Goal: Obtain resource: Obtain resource

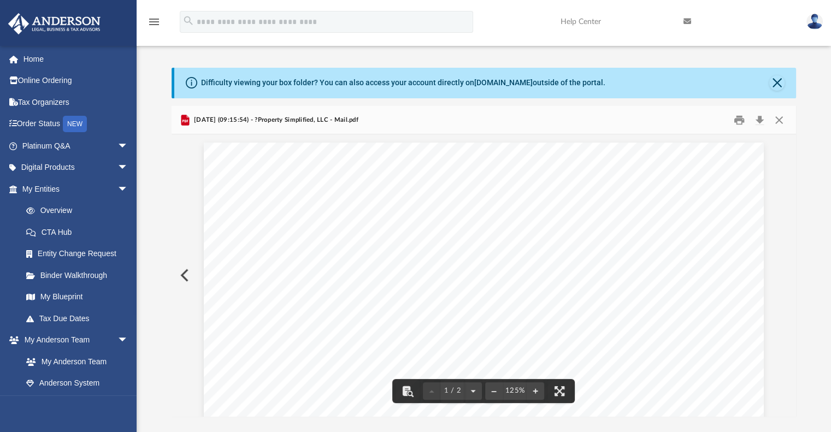
scroll to position [157, 0]
click at [780, 121] on button "Close" at bounding box center [779, 119] width 20 height 17
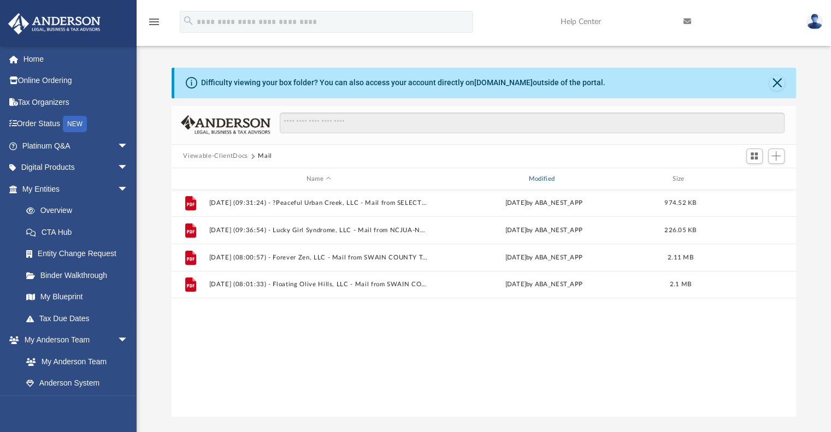
scroll to position [156, 0]
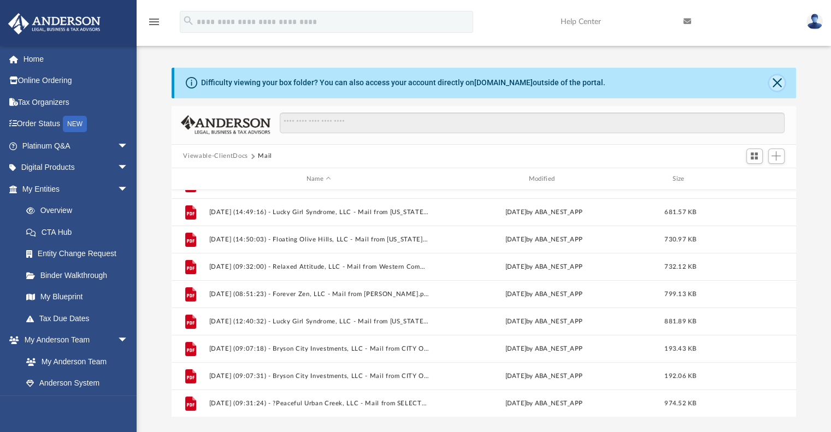
click at [774, 79] on button "Close" at bounding box center [776, 82] width 15 height 15
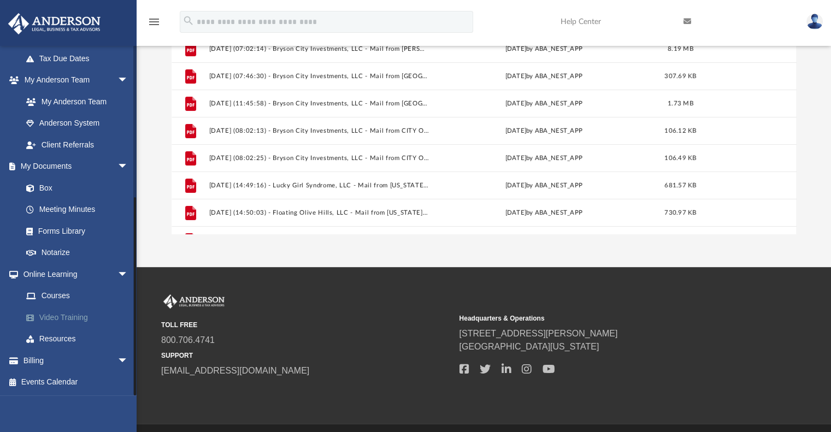
scroll to position [164, 0]
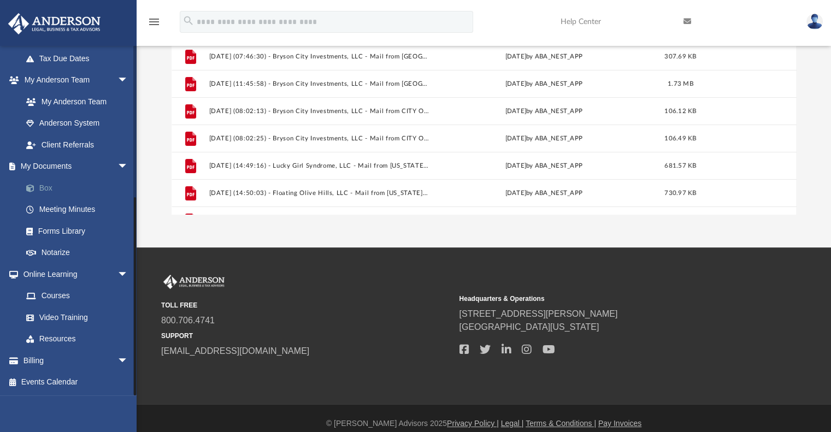
click at [44, 189] on link "Box" at bounding box center [79, 188] width 129 height 22
click at [49, 187] on link "Box" at bounding box center [79, 188] width 129 height 22
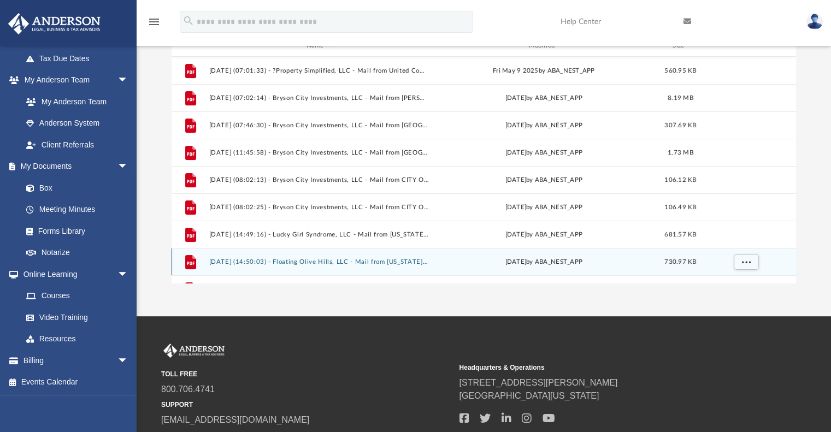
scroll to position [0, 0]
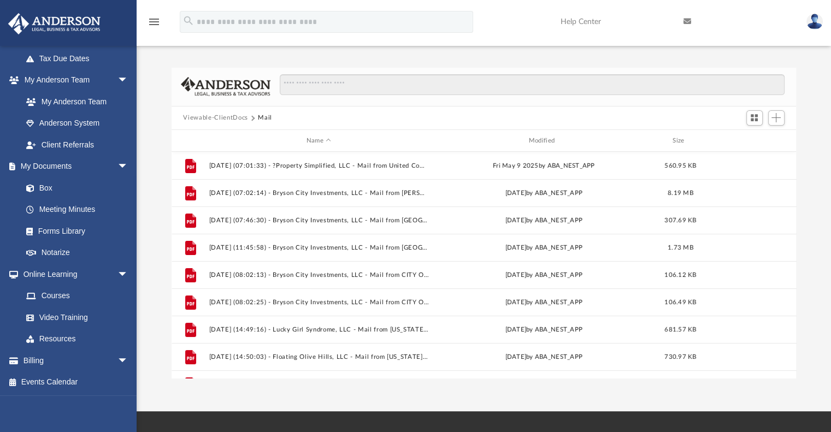
click at [217, 118] on button "Viewable-ClientDocs" at bounding box center [215, 118] width 64 height 10
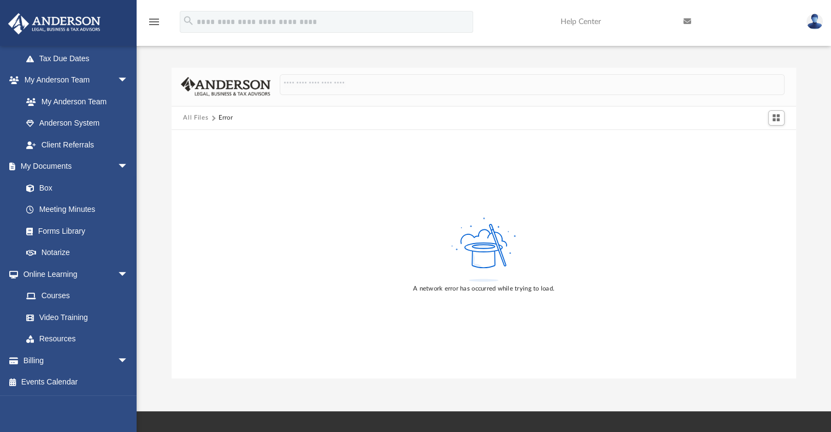
click at [195, 118] on button "All Files" at bounding box center [195, 118] width 25 height 10
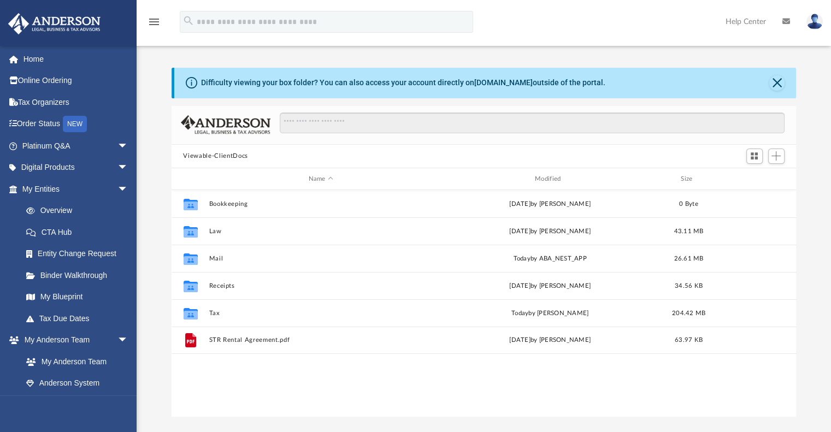
scroll to position [240, 616]
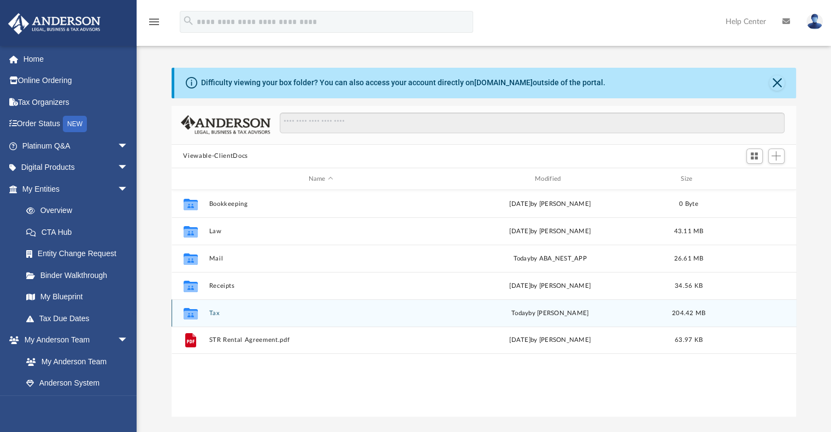
click at [213, 310] on button "Tax" at bounding box center [321, 313] width 224 height 7
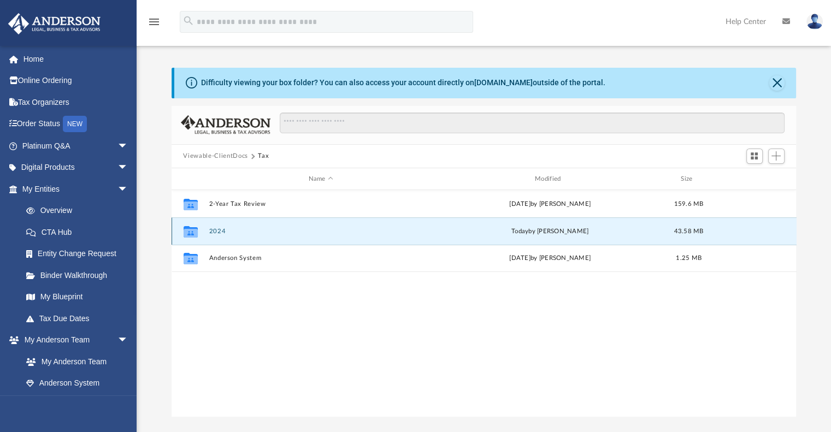
click at [219, 233] on button "2024" at bounding box center [321, 231] width 224 height 7
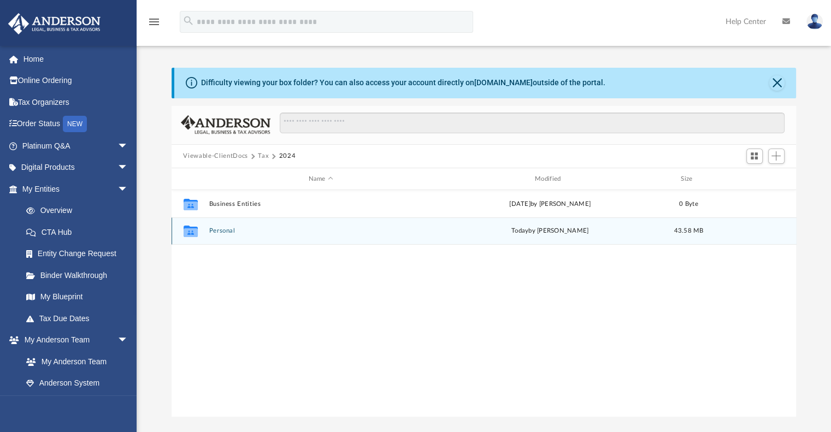
click at [220, 233] on button "Personal" at bounding box center [321, 231] width 224 height 7
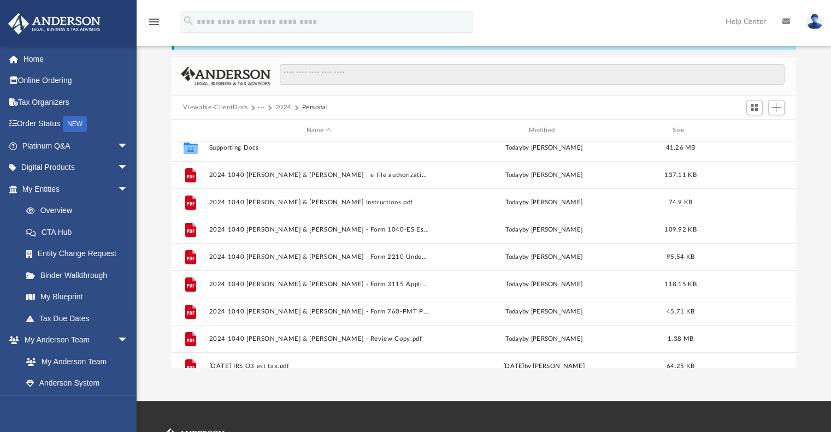
scroll to position [0, 0]
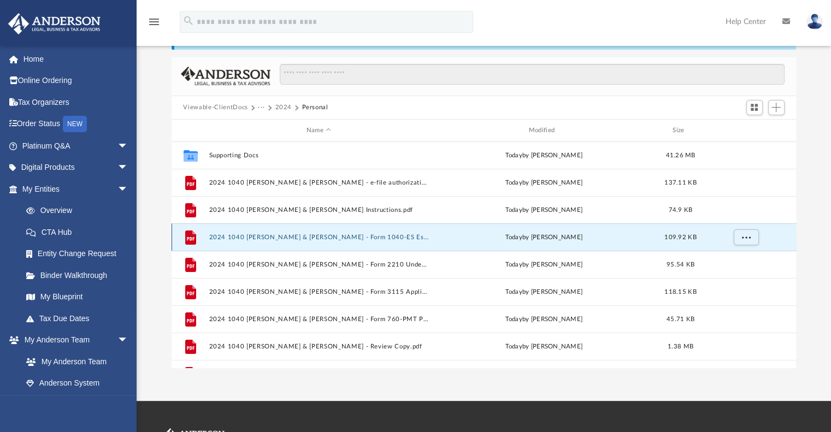
click at [372, 237] on button "2024 1040 Matz, Steven & Susan - Form 1040-ES Estimated Tax Voucher.pdf" at bounding box center [319, 237] width 220 height 7
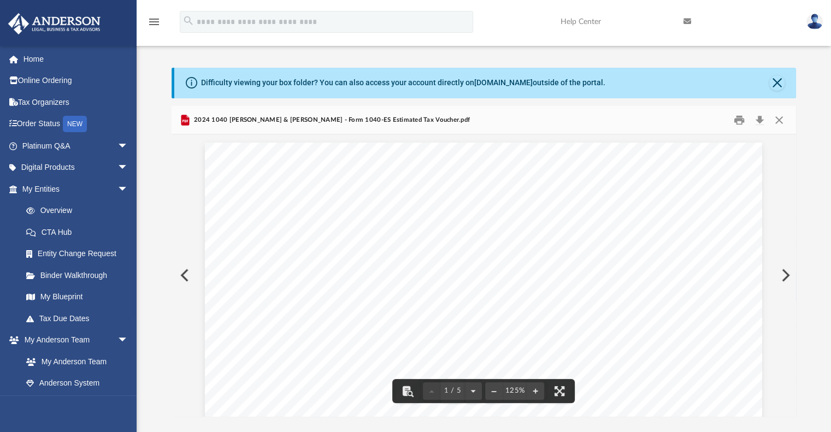
click at [781, 122] on button "Close" at bounding box center [779, 119] width 20 height 17
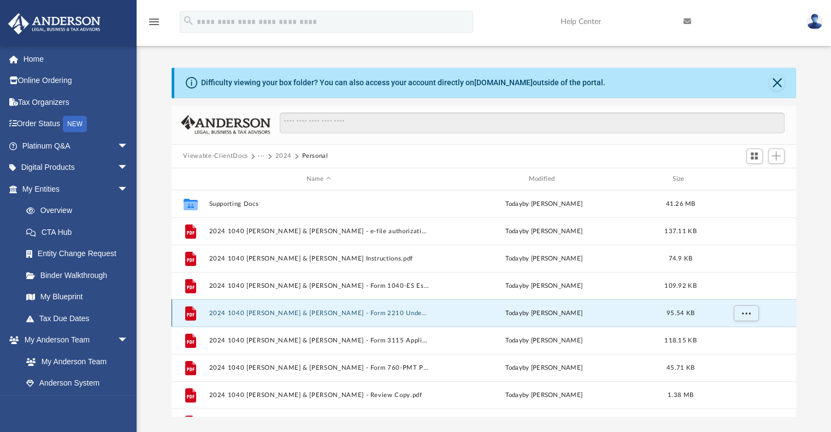
click at [304, 316] on button "2024 1040 Matz, Steven & Susan - Form 2210 Underpayment of Estimated Tax Vouche…" at bounding box center [319, 313] width 220 height 7
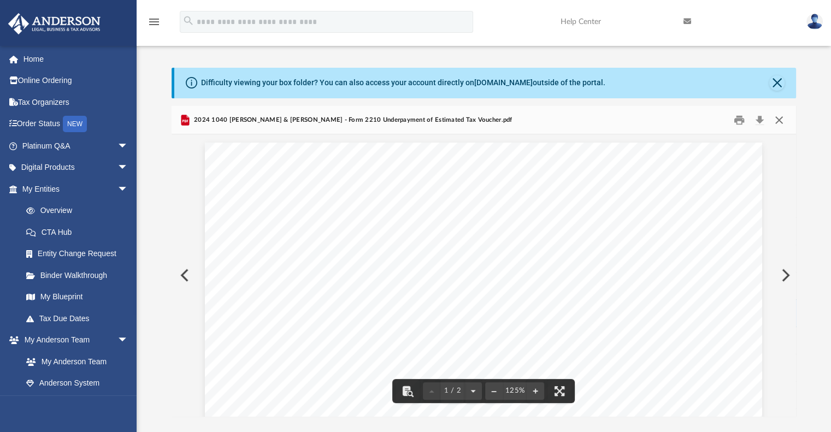
click at [780, 121] on button "Close" at bounding box center [779, 119] width 20 height 17
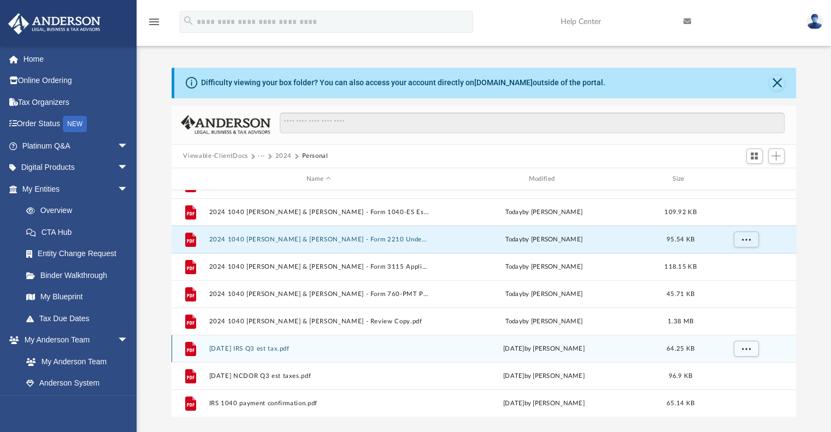
scroll to position [55, 0]
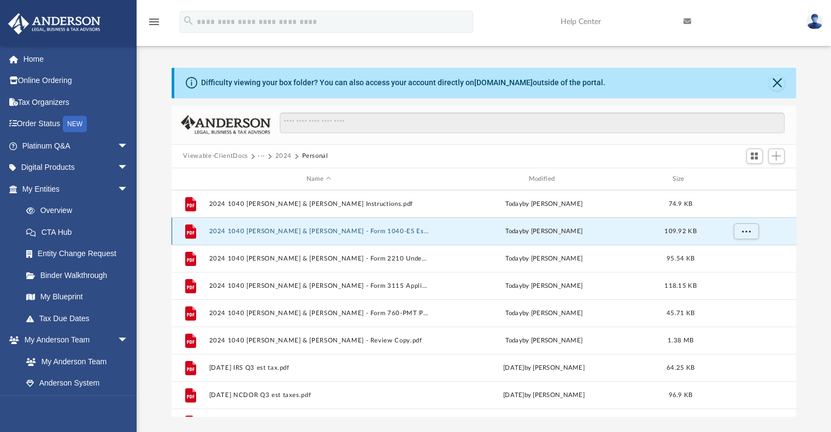
click at [378, 233] on button "2024 1040 Matz, Steven & Susan - Form 1040-ES Estimated Tax Voucher.pdf" at bounding box center [319, 231] width 220 height 7
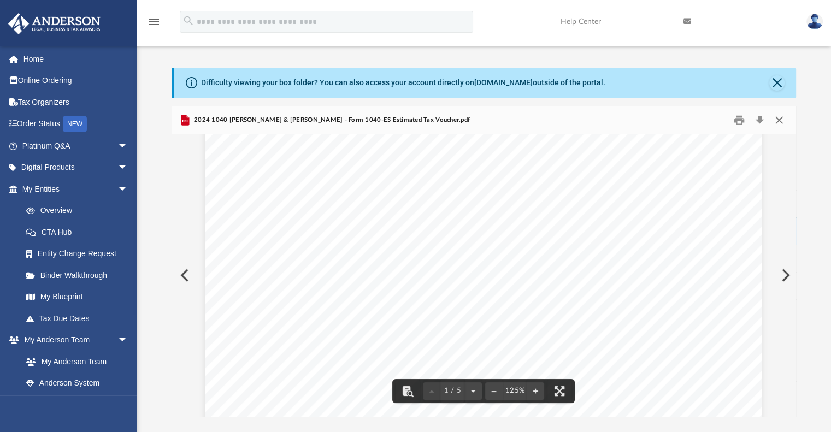
click at [780, 123] on button "Close" at bounding box center [779, 119] width 20 height 17
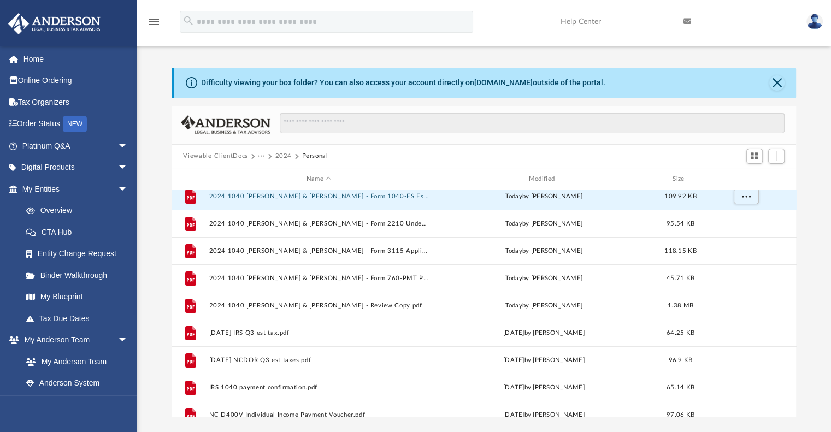
scroll to position [109, 0]
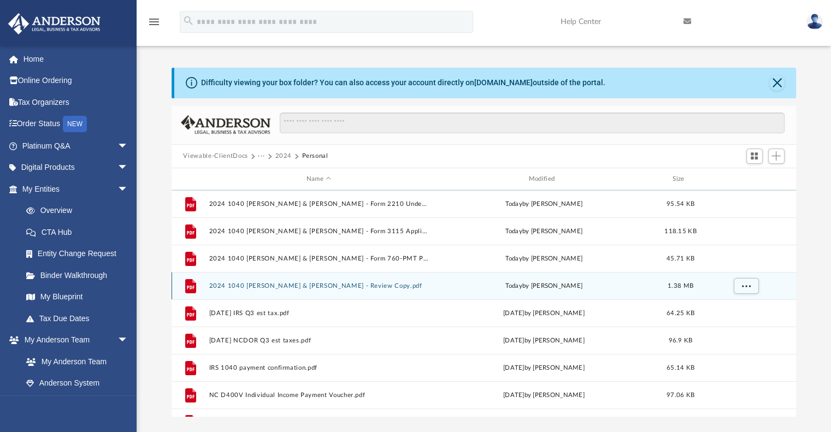
click at [360, 284] on button "2024 1040 Matz, Steven & Susan - Review Copy.pdf" at bounding box center [319, 285] width 220 height 7
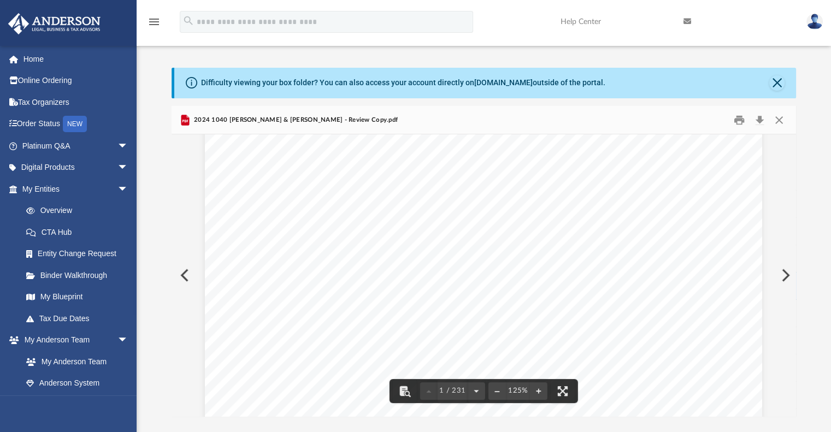
scroll to position [0, 0]
click at [781, 123] on button "Close" at bounding box center [779, 119] width 20 height 17
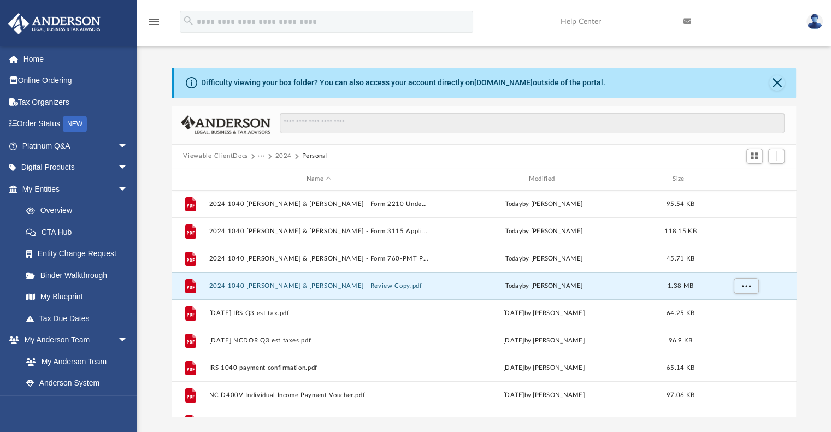
click at [323, 286] on button "2024 1040 Matz, Steven & Susan - Review Copy.pdf" at bounding box center [319, 285] width 220 height 7
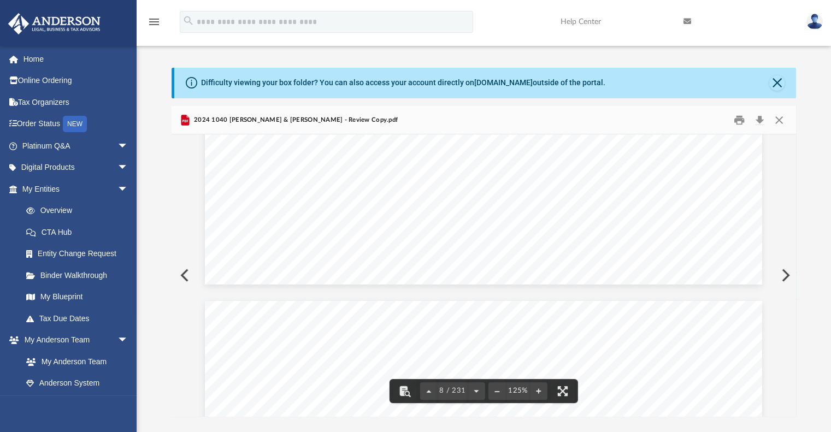
scroll to position [5791, 0]
